Goal: Transaction & Acquisition: Obtain resource

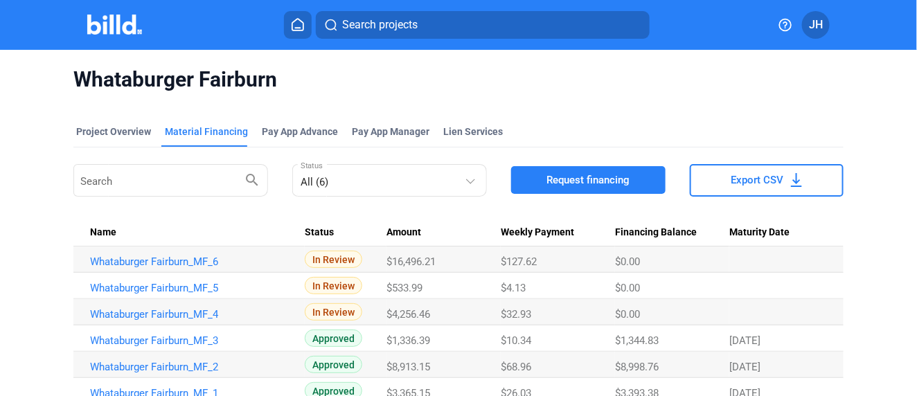
click at [300, 22] on icon at bounding box center [298, 24] width 14 height 13
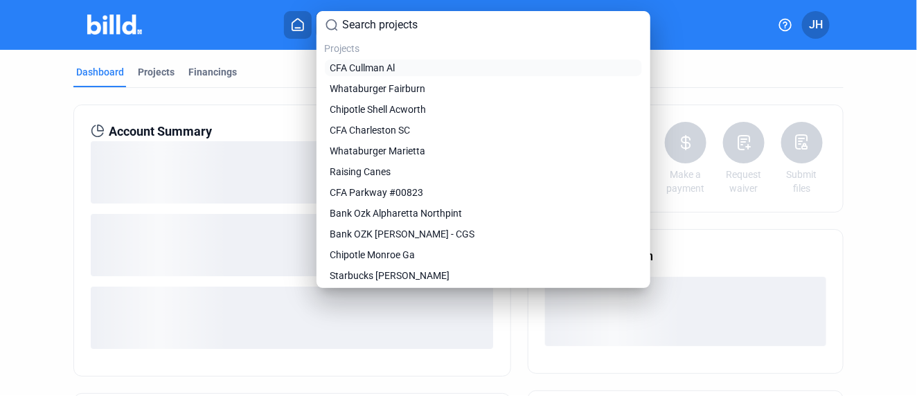
click at [367, 66] on span "CFA Cullman Al" at bounding box center [362, 68] width 65 height 14
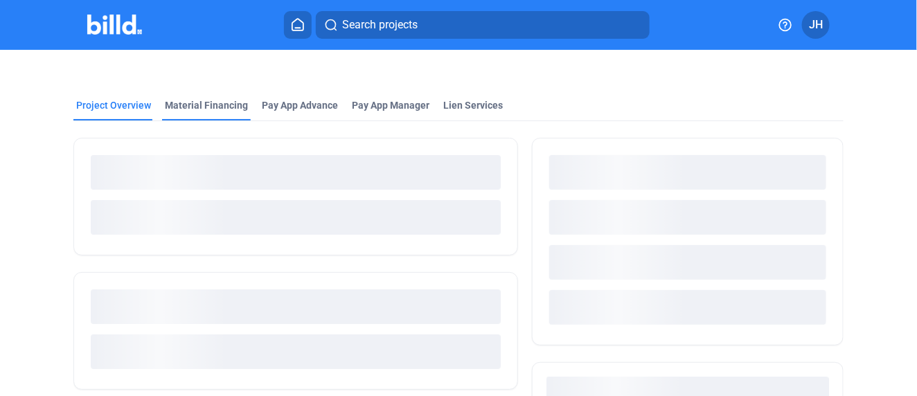
click at [190, 109] on div "Material Financing" at bounding box center [206, 105] width 83 height 14
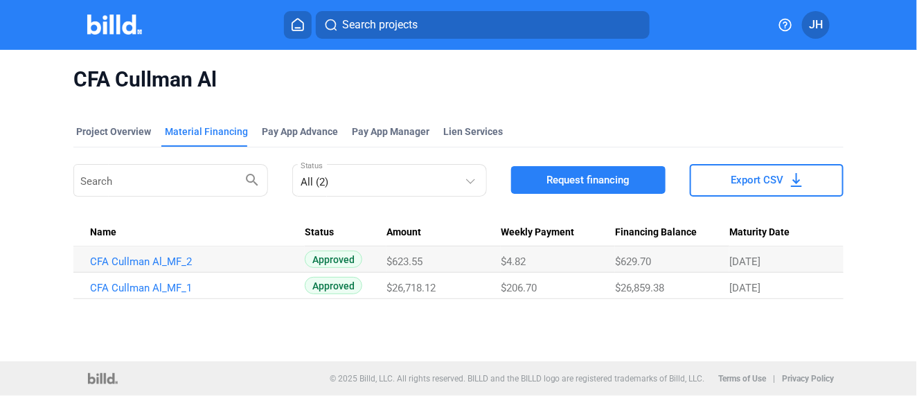
click at [587, 174] on span "Request financing" at bounding box center [587, 180] width 83 height 14
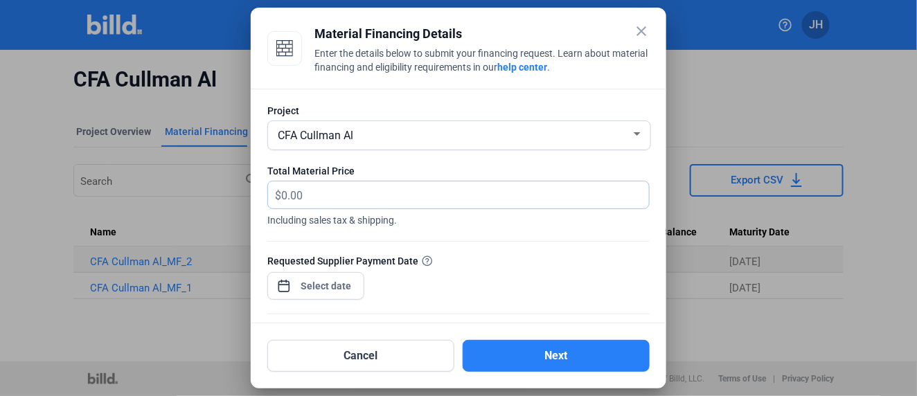
click at [287, 195] on input "text" at bounding box center [457, 194] width 352 height 27
type input "8,718.61"
click at [291, 279] on span "Open calendar" at bounding box center [283, 278] width 33 height 33
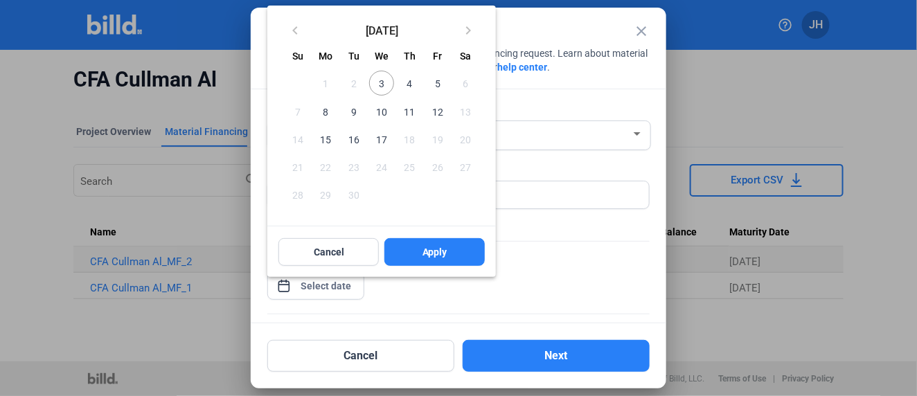
click at [379, 141] on span "17" at bounding box center [381, 139] width 25 height 25
click at [434, 247] on span "Apply" at bounding box center [434, 252] width 25 height 14
type input "[DATE]"
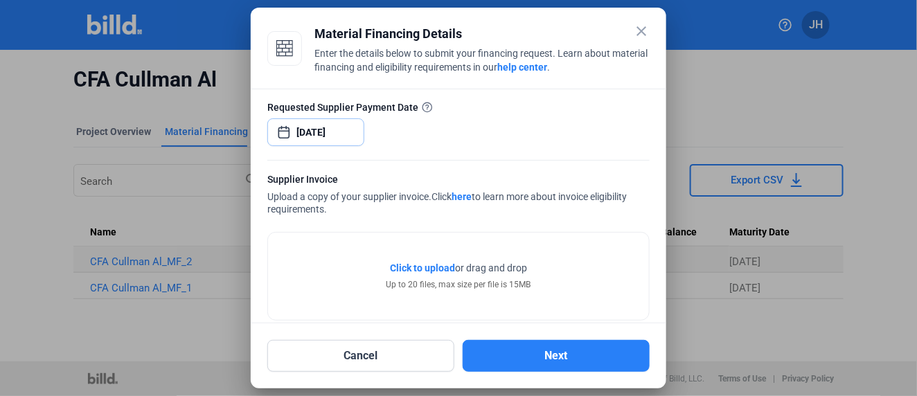
scroll to position [172, 0]
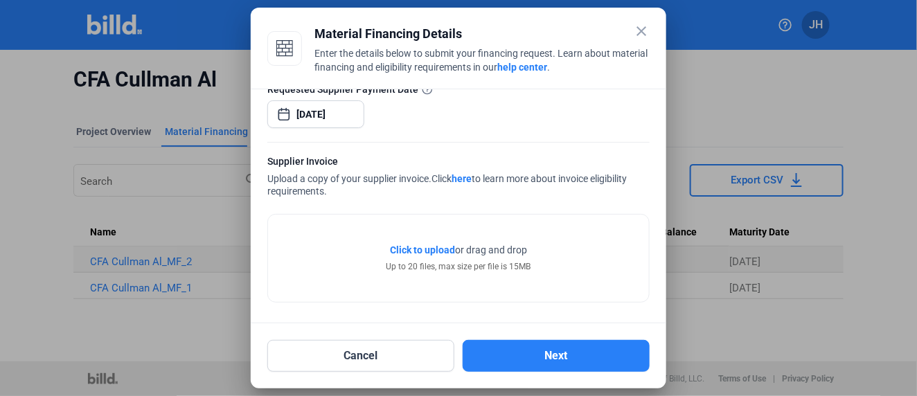
click at [417, 244] on span "Click to upload" at bounding box center [422, 249] width 65 height 11
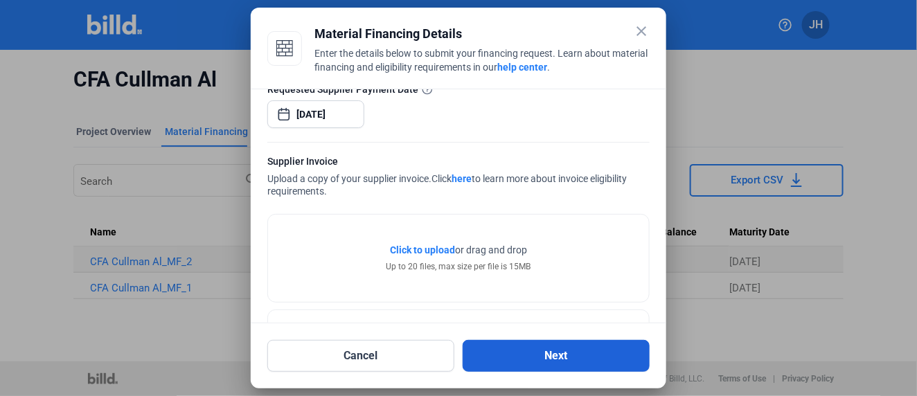
click at [566, 356] on button "Next" at bounding box center [555, 356] width 187 height 32
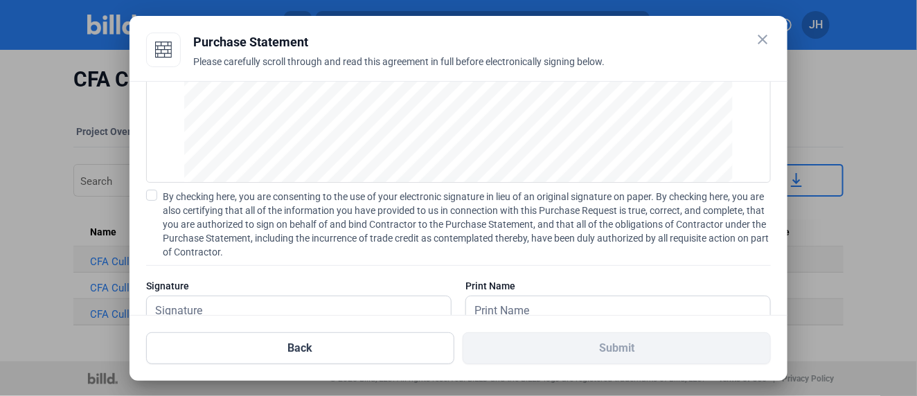
scroll to position [200, 0]
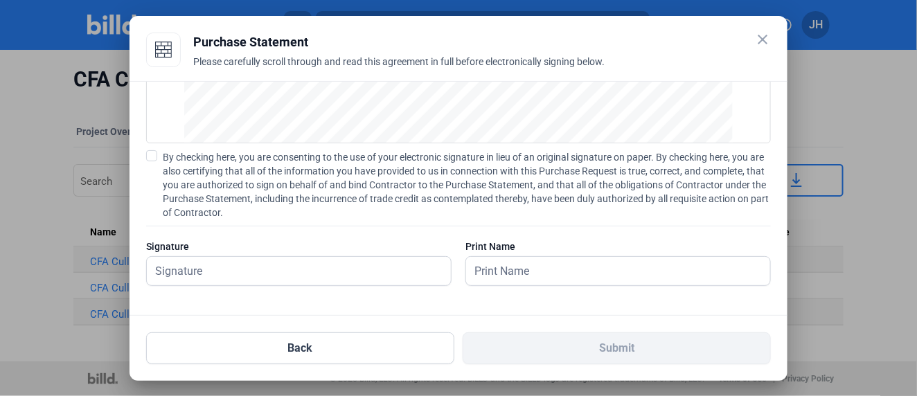
click at [150, 151] on span at bounding box center [151, 155] width 11 height 11
click at [0, 0] on input "By checking here, you are consenting to the use of your electronic signature in…" at bounding box center [0, 0] width 0 height 0
click at [199, 282] on input "text" at bounding box center [299, 271] width 304 height 28
type input "[PERSON_NAME]"
click at [539, 266] on input "text" at bounding box center [610, 271] width 289 height 28
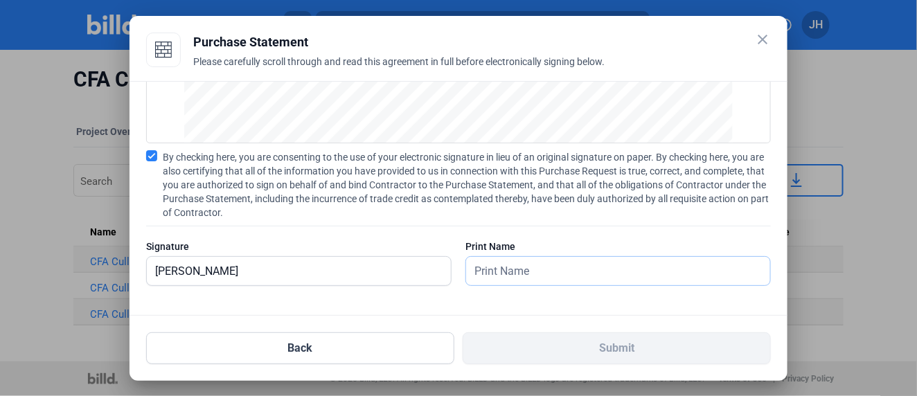
type input "[PERSON_NAME]"
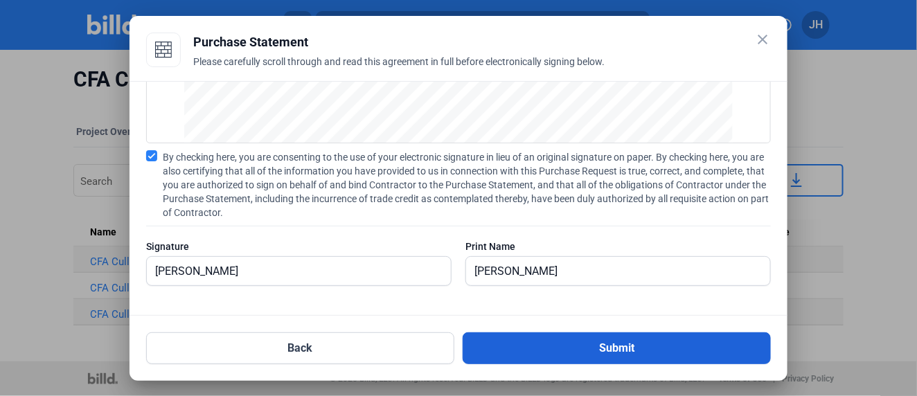
click at [599, 351] on button "Submit" at bounding box center [616, 348] width 308 height 32
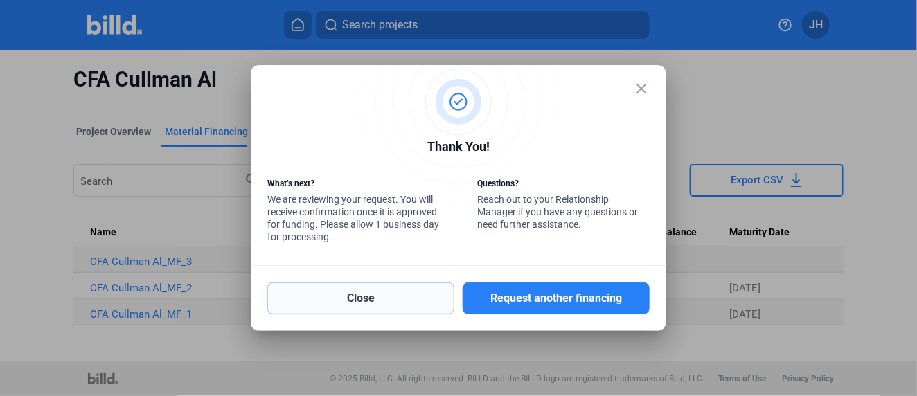
click at [415, 304] on button "Close" at bounding box center [360, 298] width 187 height 32
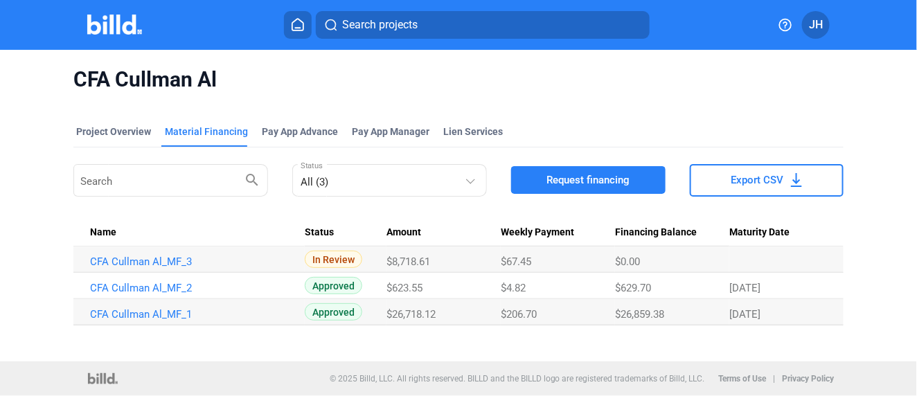
click at [298, 21] on icon at bounding box center [298, 24] width 14 height 13
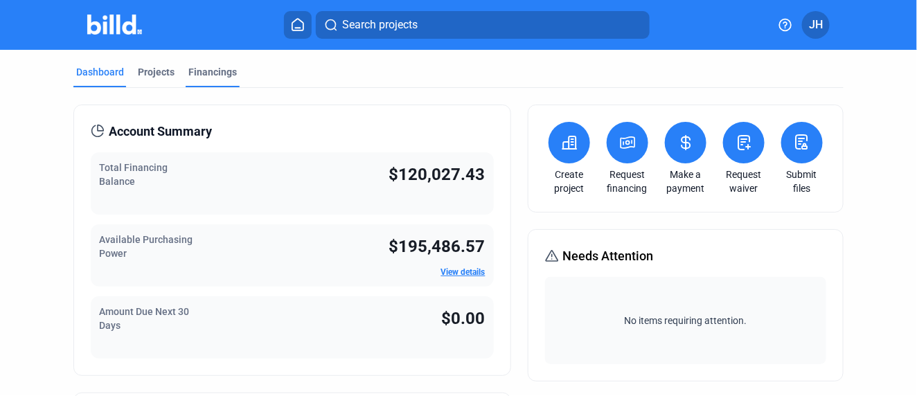
click at [222, 71] on div "Financings" at bounding box center [212, 72] width 48 height 14
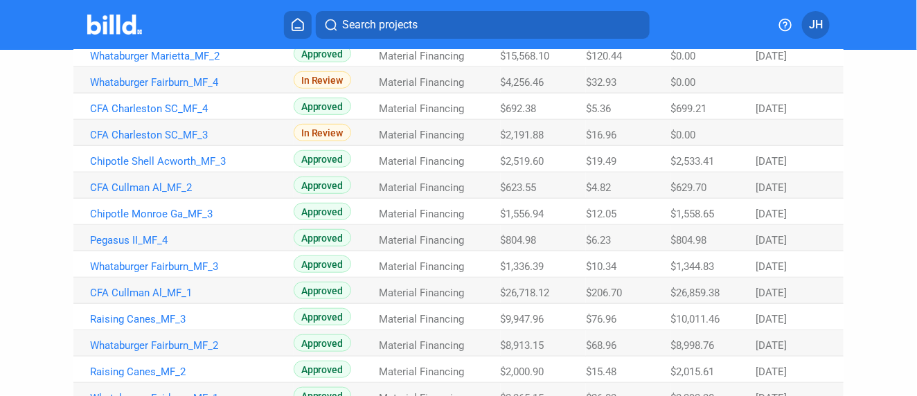
scroll to position [307, 0]
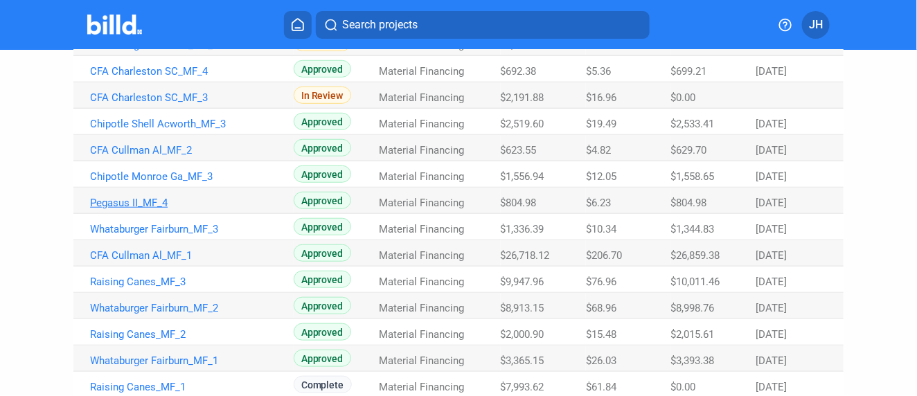
click at [130, 205] on link "Pegasus II_MF_4" at bounding box center [192, 203] width 204 height 12
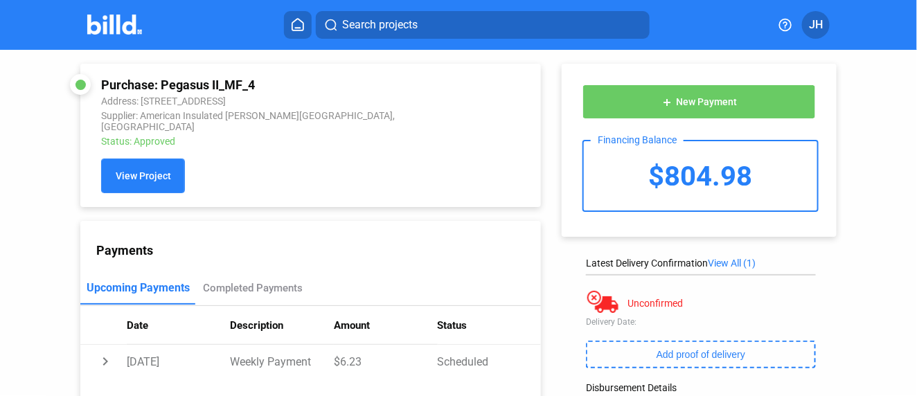
click at [116, 173] on button "View Project" at bounding box center [143, 176] width 84 height 35
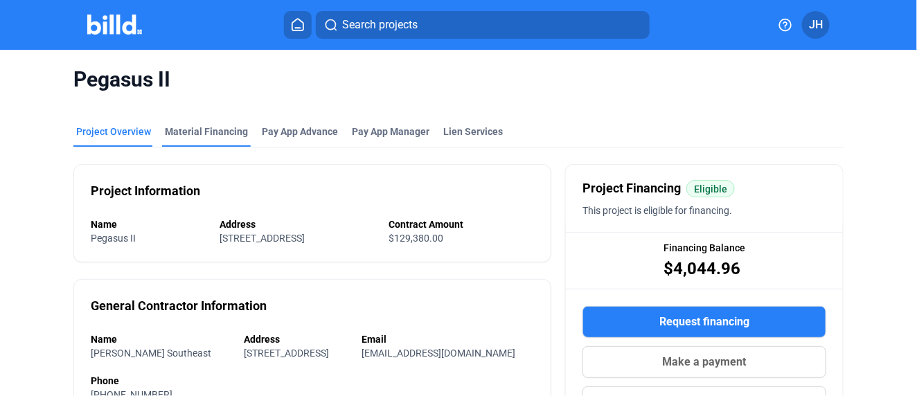
click at [234, 133] on div "Material Financing" at bounding box center [206, 132] width 83 height 14
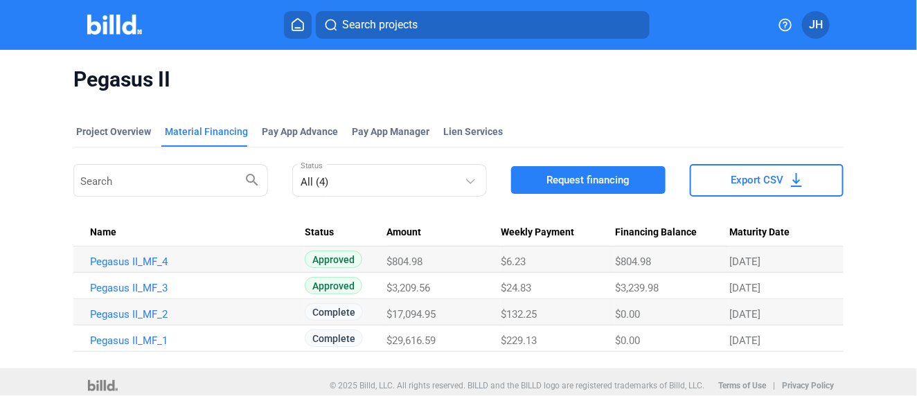
click at [293, 17] on button at bounding box center [298, 25] width 28 height 28
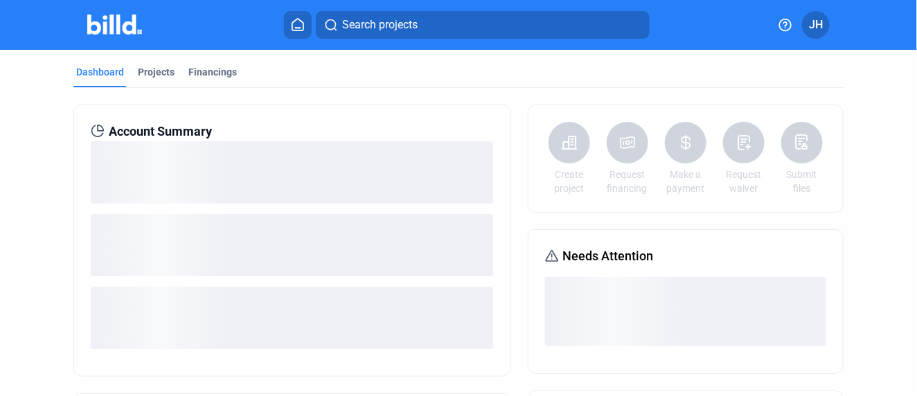
click at [361, 26] on span "Search projects" at bounding box center [379, 25] width 75 height 17
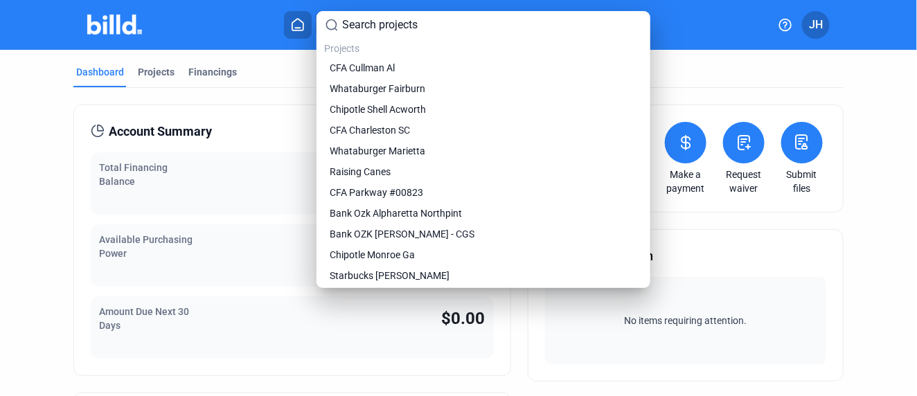
click at [361, 26] on input at bounding box center [492, 25] width 299 height 17
click at [361, 174] on span "Raising Canes" at bounding box center [360, 172] width 61 height 14
